Goal: Task Accomplishment & Management: Complete application form

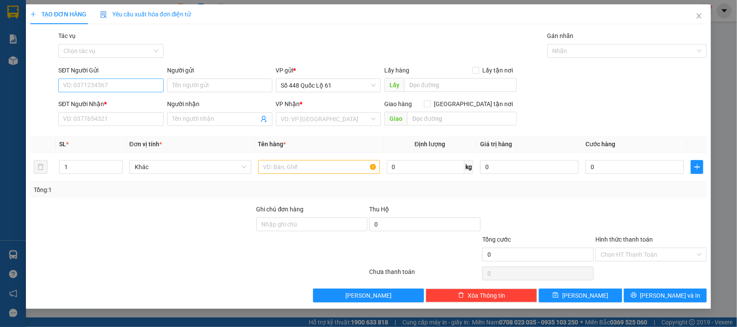
click at [126, 92] on div "SĐT Người Gửi VD: 0371234567" at bounding box center [110, 81] width 105 height 30
click at [124, 89] on input "SĐT Người Gửi" at bounding box center [110, 86] width 105 height 14
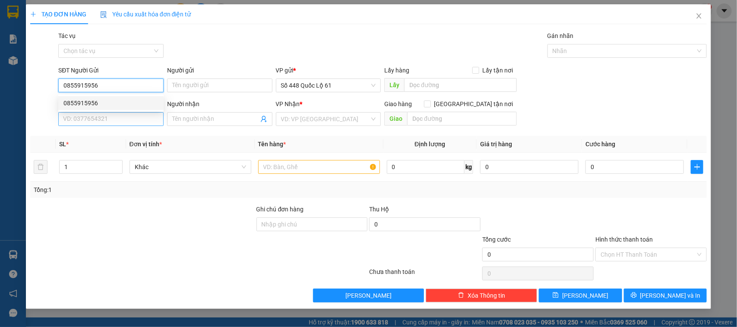
type input "0855915956"
click at [130, 126] on input "SĐT Người Nhận *" at bounding box center [110, 119] width 105 height 14
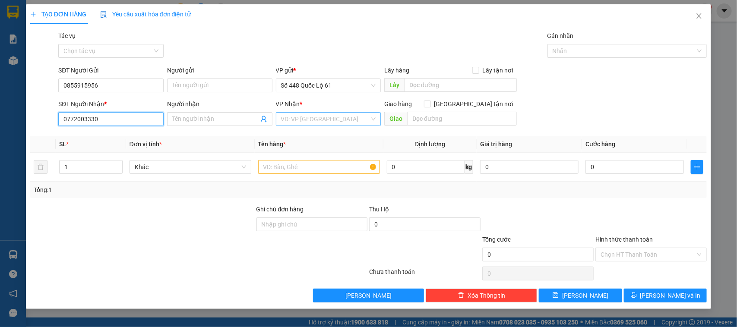
type input "0772003330"
click at [334, 119] on input "search" at bounding box center [325, 119] width 89 height 13
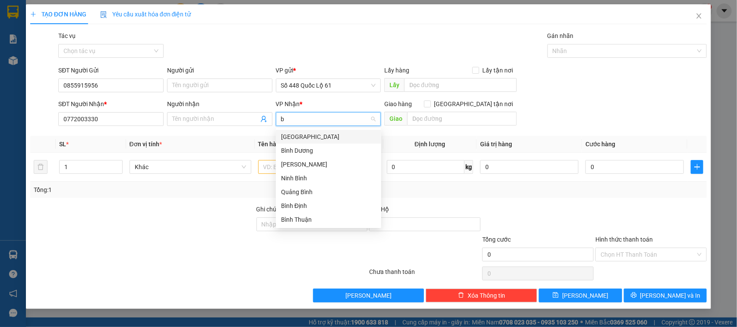
type input "bi"
click at [302, 216] on div "Bình Thuận" at bounding box center [328, 219] width 95 height 9
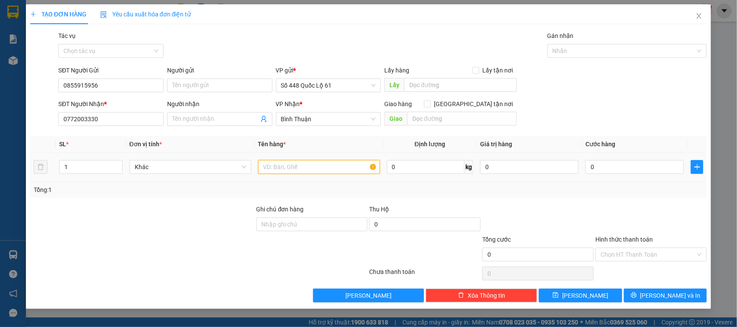
click at [328, 170] on input "text" at bounding box center [319, 167] width 122 height 14
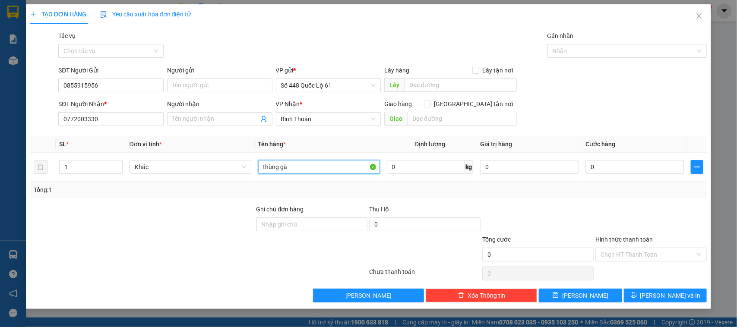
type input "thùng gà"
click at [608, 205] on div at bounding box center [650, 220] width 113 height 30
click at [626, 172] on input "0" at bounding box center [634, 167] width 98 height 14
type input "1"
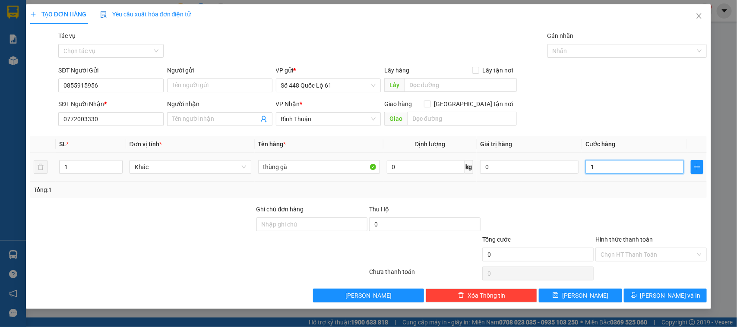
type input "1"
type input "15"
type input "150"
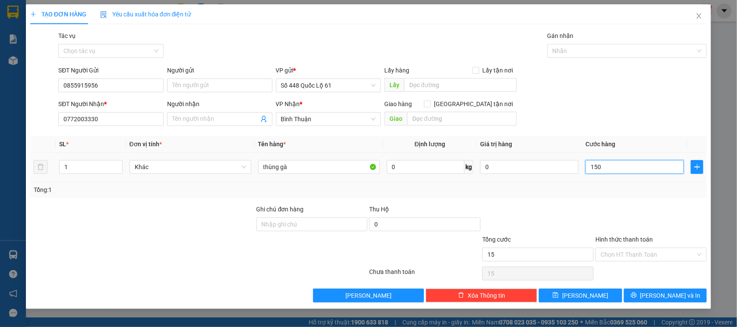
type input "150"
type input "1.500"
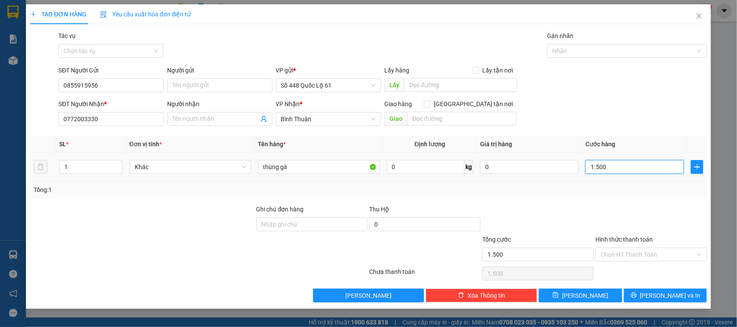
type input "15.000"
type input "150.000"
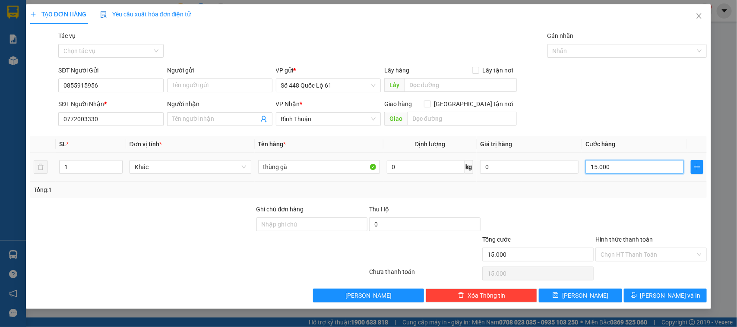
type input "150.000"
click at [577, 203] on div "Transit Pickup Surcharge Ids Transit Deliver Surcharge Ids Transit Deliver Surc…" at bounding box center [368, 166] width 677 height 271
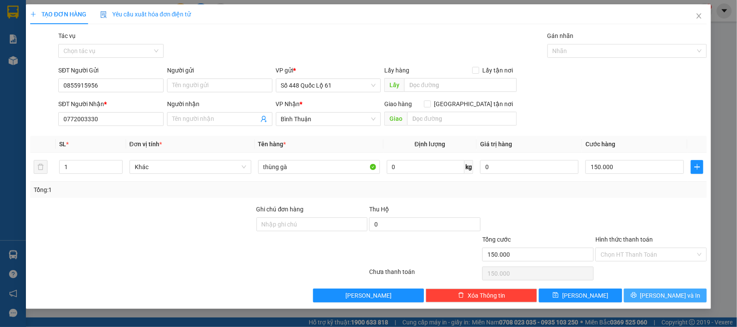
click at [663, 296] on span "[PERSON_NAME] và In" at bounding box center [670, 295] width 60 height 9
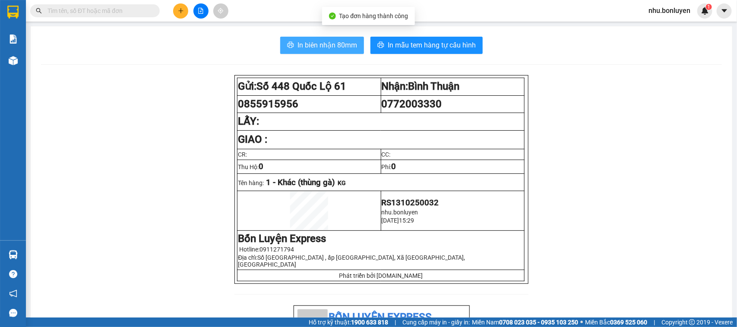
click at [338, 47] on span "In biên nhận 80mm" at bounding box center [327, 45] width 60 height 11
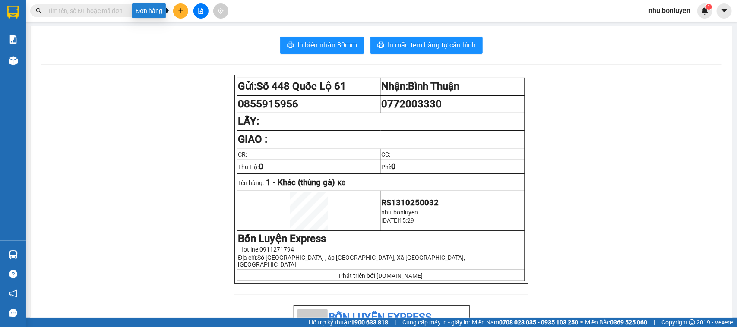
click at [180, 6] on button at bounding box center [180, 10] width 15 height 15
click at [221, 28] on div "Tạo đơn hàng" at bounding box center [215, 32] width 38 height 9
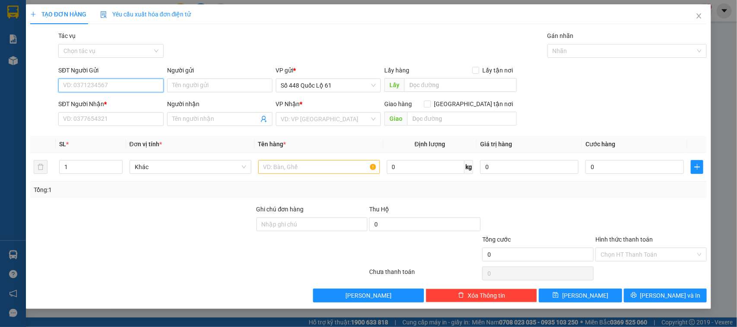
click at [117, 82] on input "SĐT Người Gửi" at bounding box center [110, 86] width 105 height 14
click at [132, 113] on input "SĐT Người Nhận *" at bounding box center [110, 119] width 105 height 14
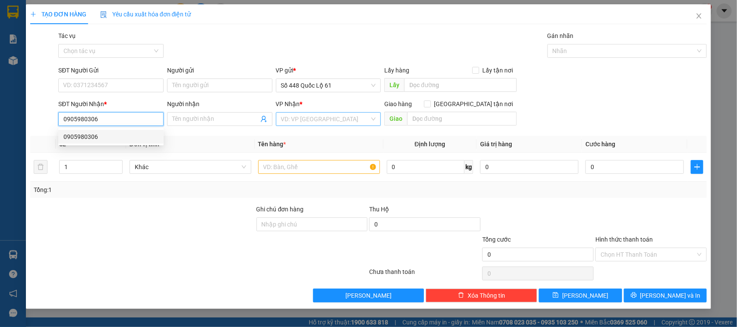
type input "0905980306"
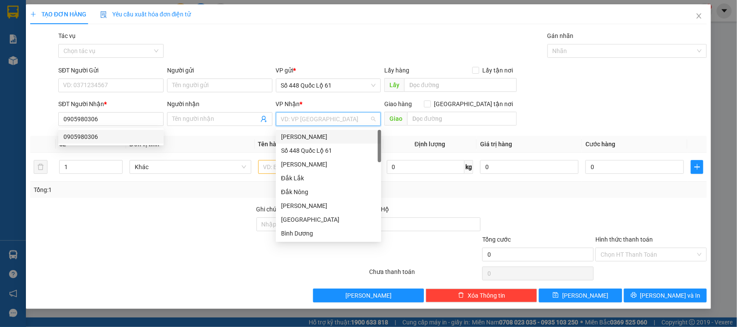
click at [303, 121] on input "search" at bounding box center [325, 119] width 89 height 13
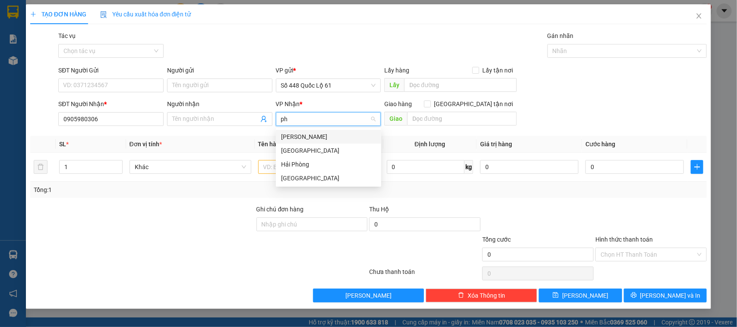
type input "phu"
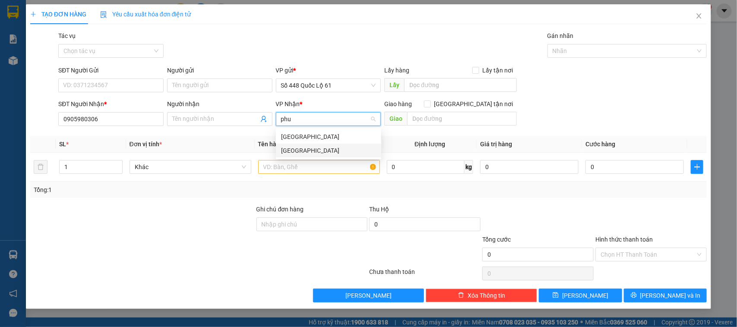
click at [308, 150] on div "[GEOGRAPHIC_DATA]" at bounding box center [328, 150] width 95 height 9
click at [313, 167] on input "text" at bounding box center [319, 167] width 122 height 14
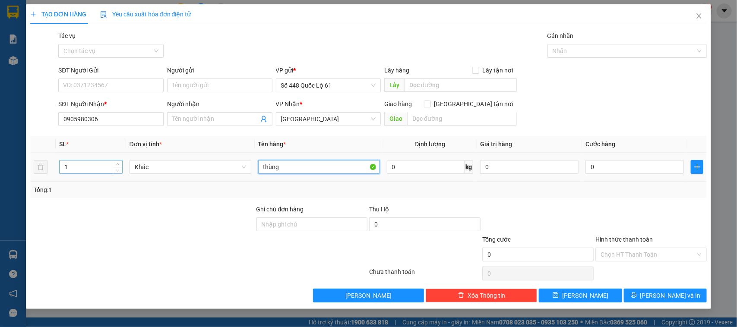
type input "thùng"
click at [84, 173] on input "1" at bounding box center [91, 167] width 63 height 13
type input "10"
click at [627, 172] on input "0" at bounding box center [634, 167] width 98 height 14
type input "9"
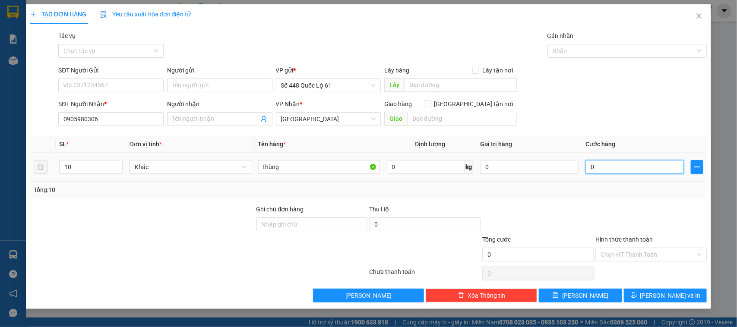
type input "9"
type input "90"
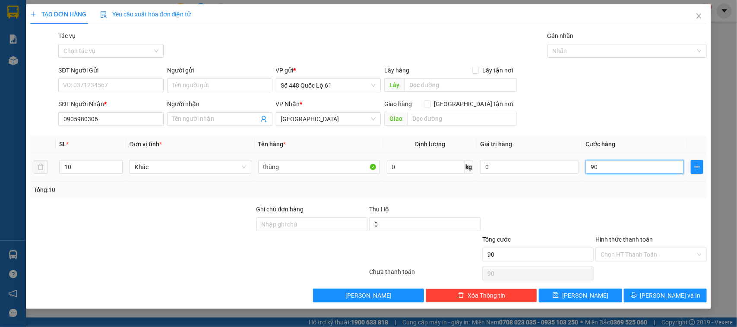
type input "900"
type input "9.000"
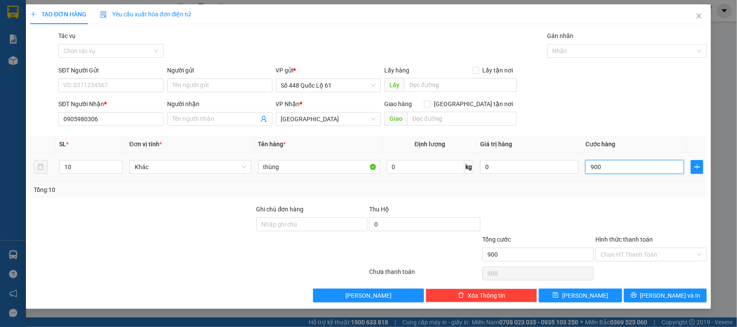
type input "9.000"
type input "90.000"
type input "900.000"
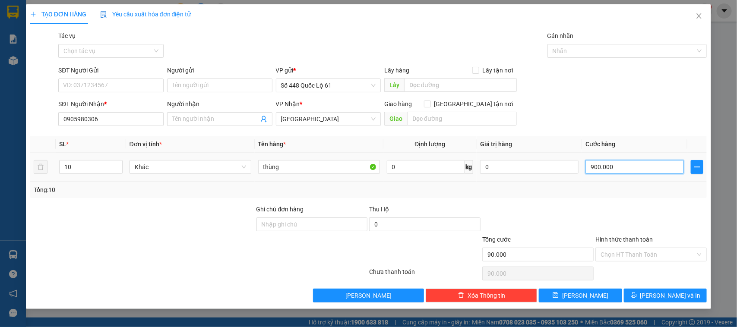
type input "900.000"
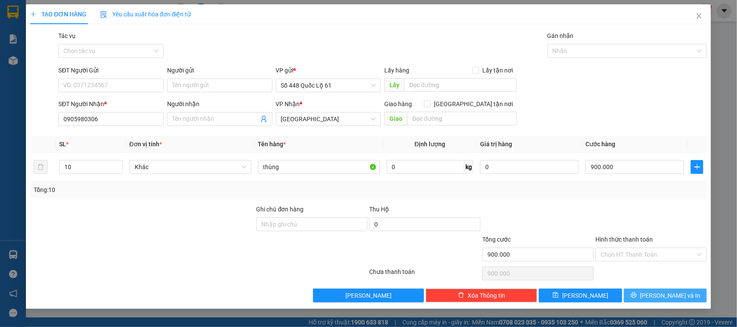
click at [687, 293] on button "[PERSON_NAME] và In" at bounding box center [665, 296] width 83 height 14
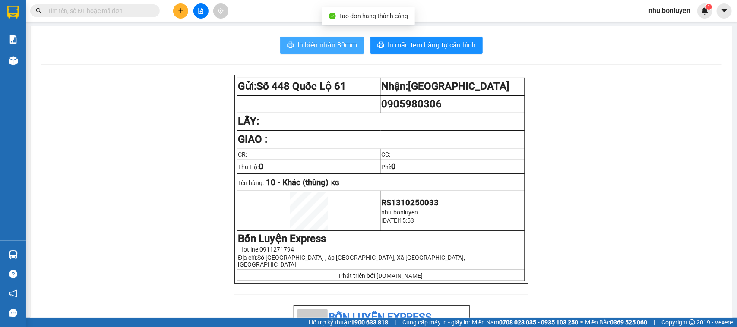
click at [313, 42] on span "In biên nhận 80mm" at bounding box center [327, 45] width 60 height 11
